Goal: Obtain resource: Download file/media

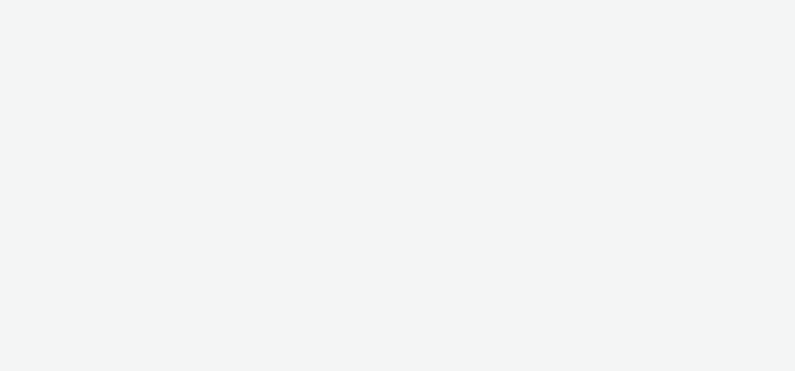
select select "47c37c18-910e-43a3-bb91-a2beb2847406"
select select "b1b940d3-d05b-48b5-821e-f328c33b988b"
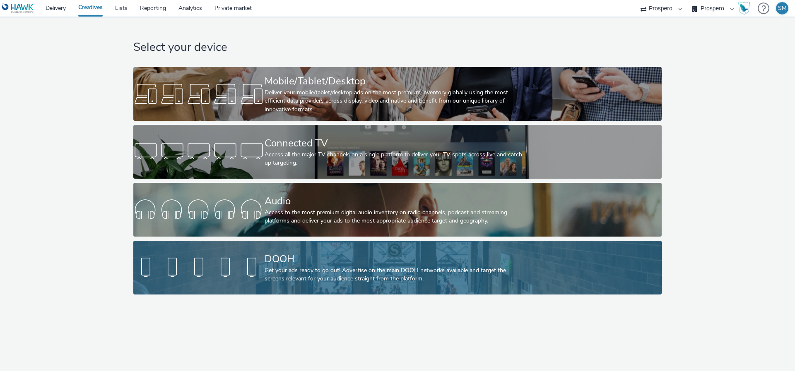
click at [237, 265] on div at bounding box center [198, 268] width 131 height 27
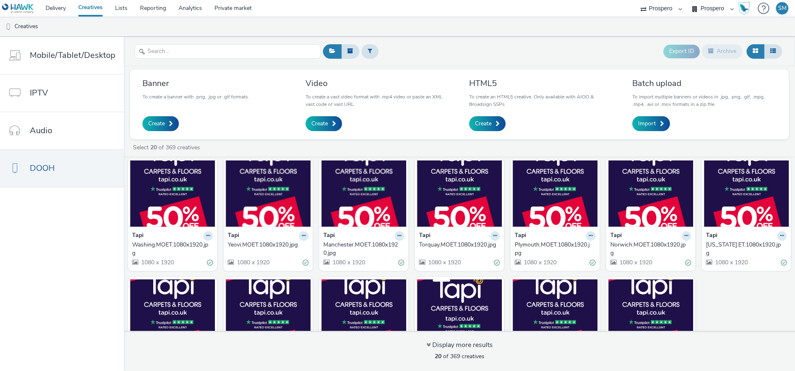
scroll to position [223, 0]
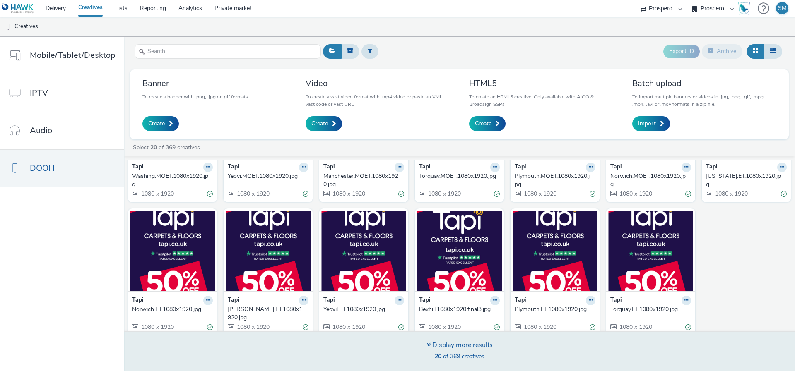
click at [448, 351] on div "Display more results 20 of 369 creatives" at bounding box center [460, 352] width 66 height 22
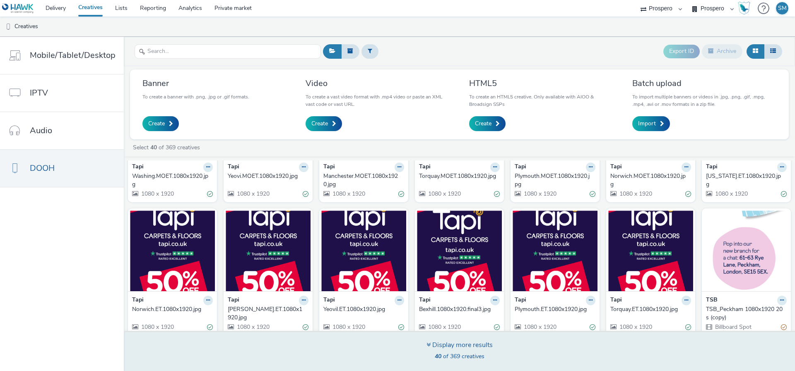
click at [420, 347] on div "Display more results 40 of 369 creatives" at bounding box center [459, 351] width 677 height 40
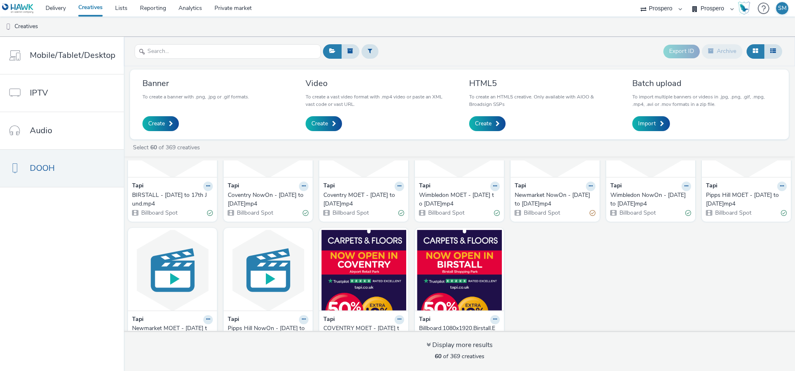
scroll to position [1040, 0]
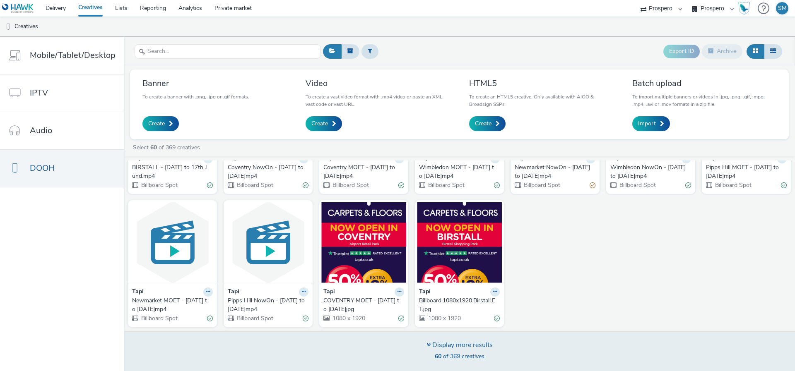
click at [395, 351] on div "Display more results 60 of 369 creatives" at bounding box center [459, 351] width 677 height 40
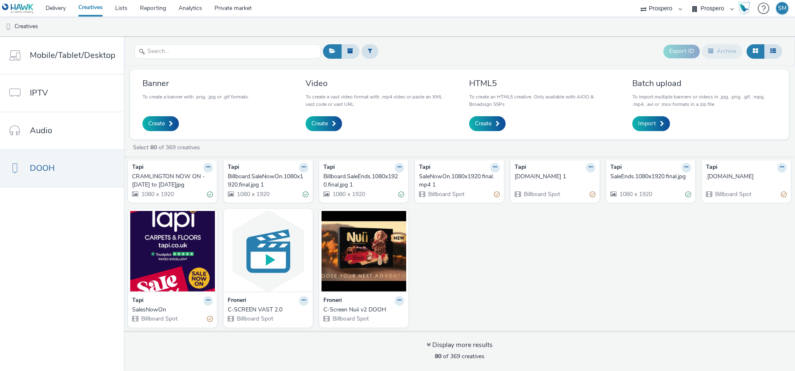
scroll to position [1449, 0]
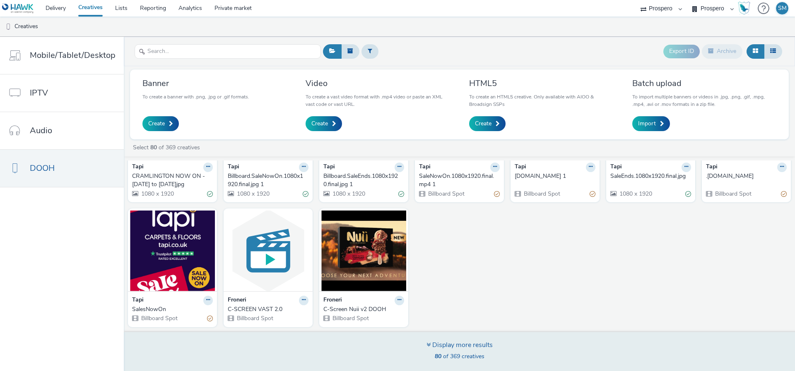
click at [431, 346] on div "Display more results" at bounding box center [460, 346] width 66 height 10
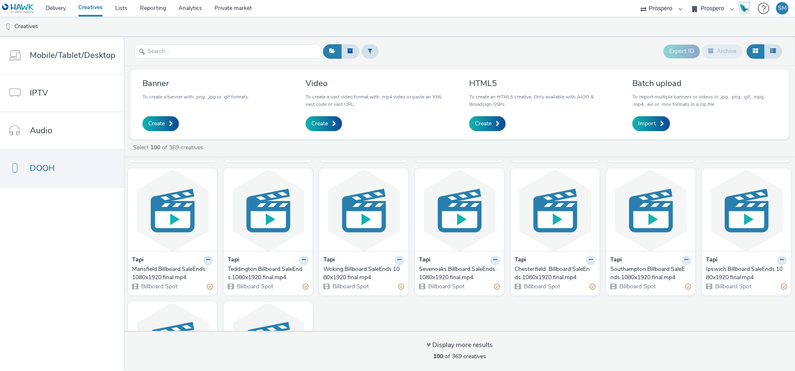
scroll to position [1795, 0]
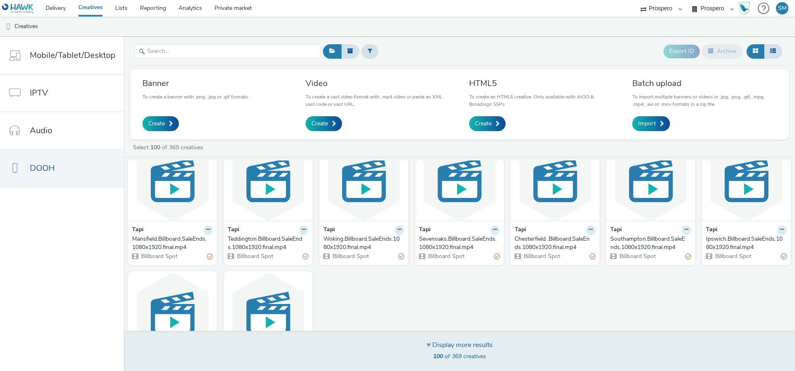
click at [418, 350] on div "Display more results 100 of 369 creatives" at bounding box center [459, 351] width 677 height 40
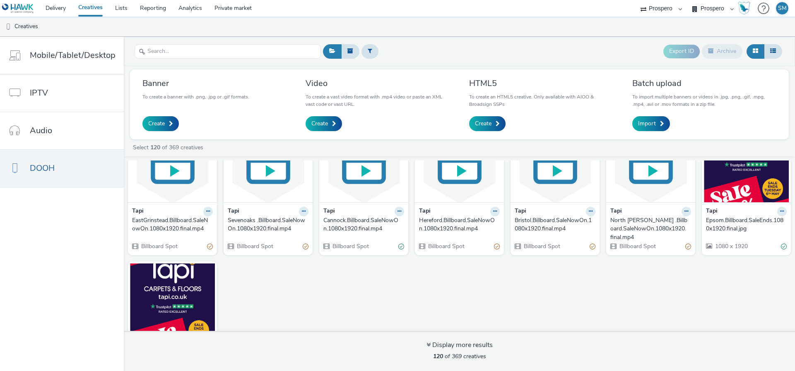
scroll to position [2246, 0]
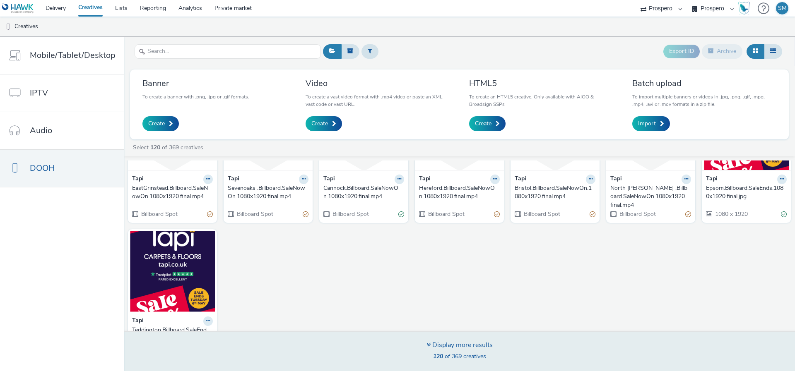
click at [427, 348] on icon at bounding box center [429, 345] width 4 height 7
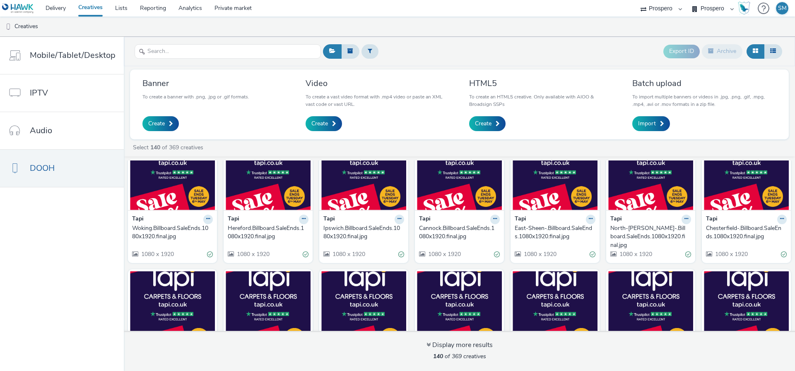
scroll to position [2525, 0]
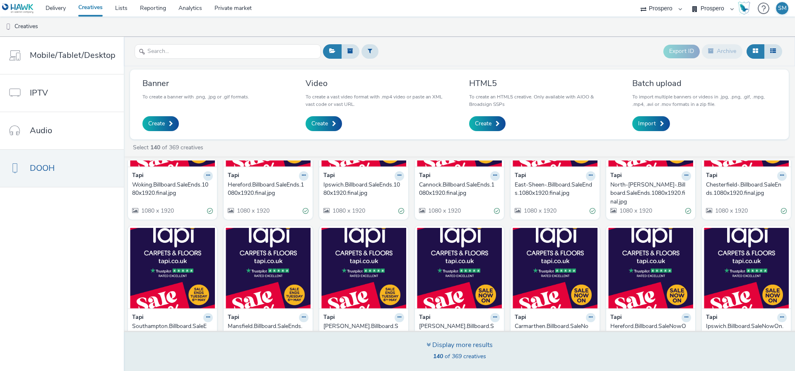
click at [428, 353] on div "140 of 369 creatives" at bounding box center [460, 357] width 66 height 8
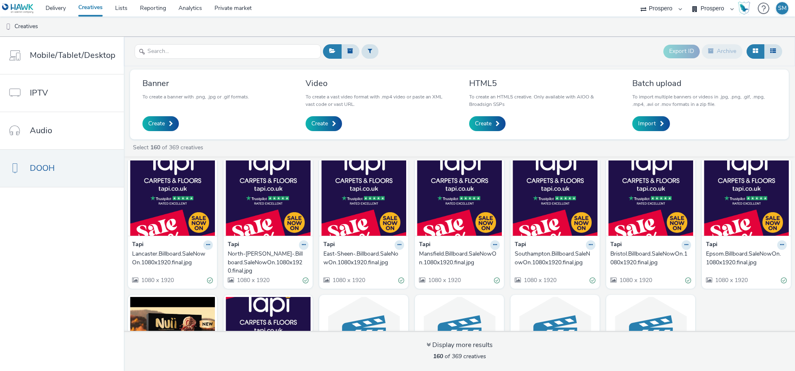
scroll to position [2925, 0]
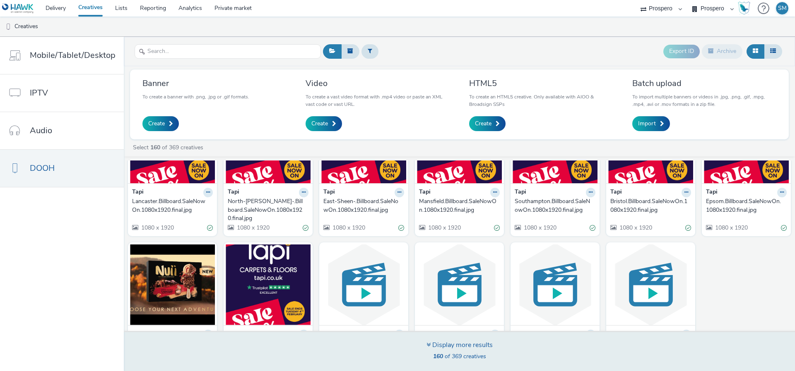
click at [427, 347] on icon at bounding box center [429, 345] width 4 height 7
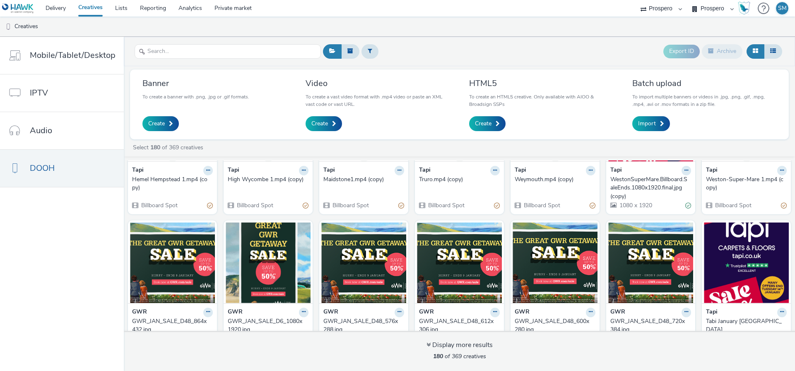
scroll to position [3325, 0]
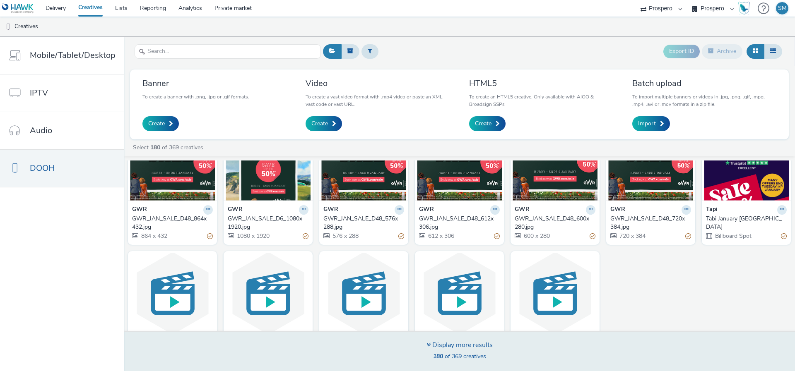
click at [442, 348] on div "Display more results" at bounding box center [460, 346] width 66 height 10
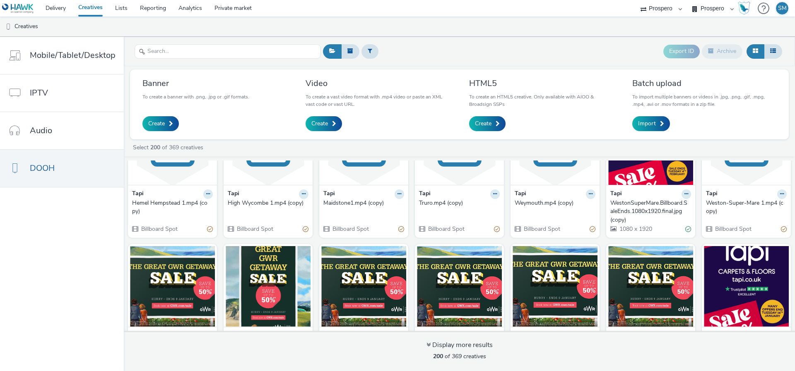
scroll to position [3253, 0]
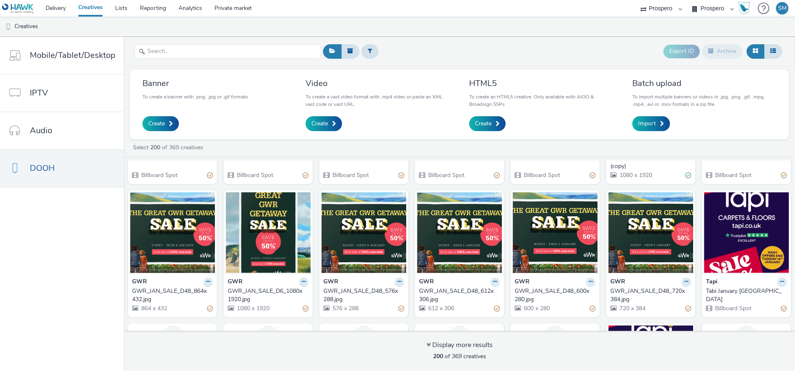
click at [349, 273] on div "GWR GWR_JAN_SALE_D48_576x288.jpg 576 x 288" at bounding box center [363, 295] width 89 height 44
click at [350, 287] on div "GWR_JAN_SALE_D48_576x288.jpg" at bounding box center [361, 295] width 77 height 17
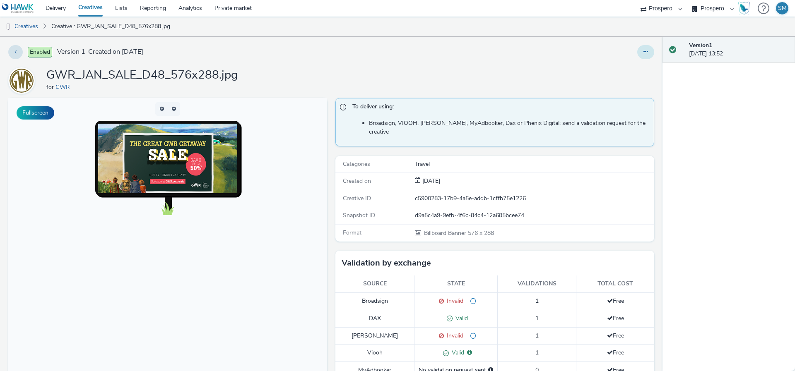
click at [646, 58] on button at bounding box center [645, 52] width 17 height 14
click at [437, 113] on span "To deliver using:" at bounding box center [498, 108] width 293 height 11
